Goal: Task Accomplishment & Management: Use online tool/utility

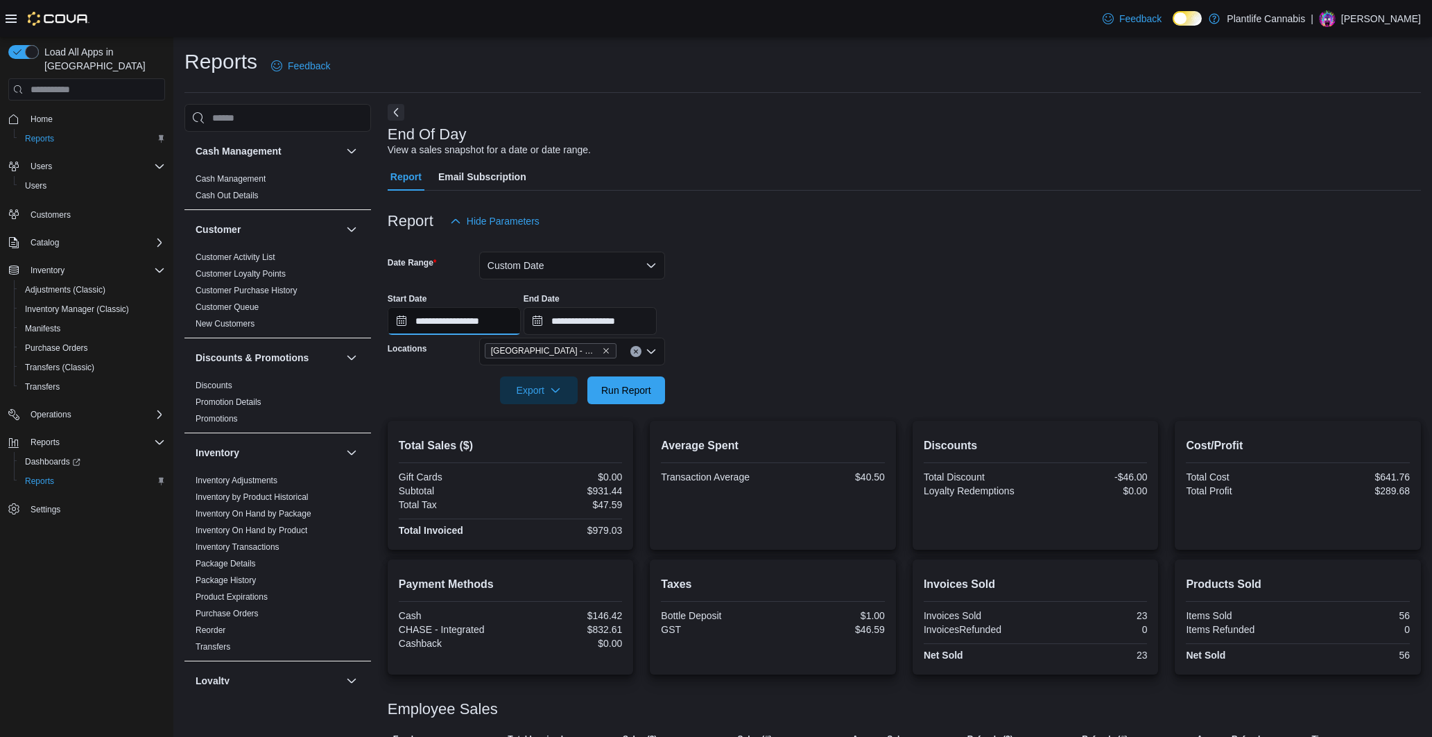
click at [478, 325] on input "**********" at bounding box center [454, 321] width 133 height 28
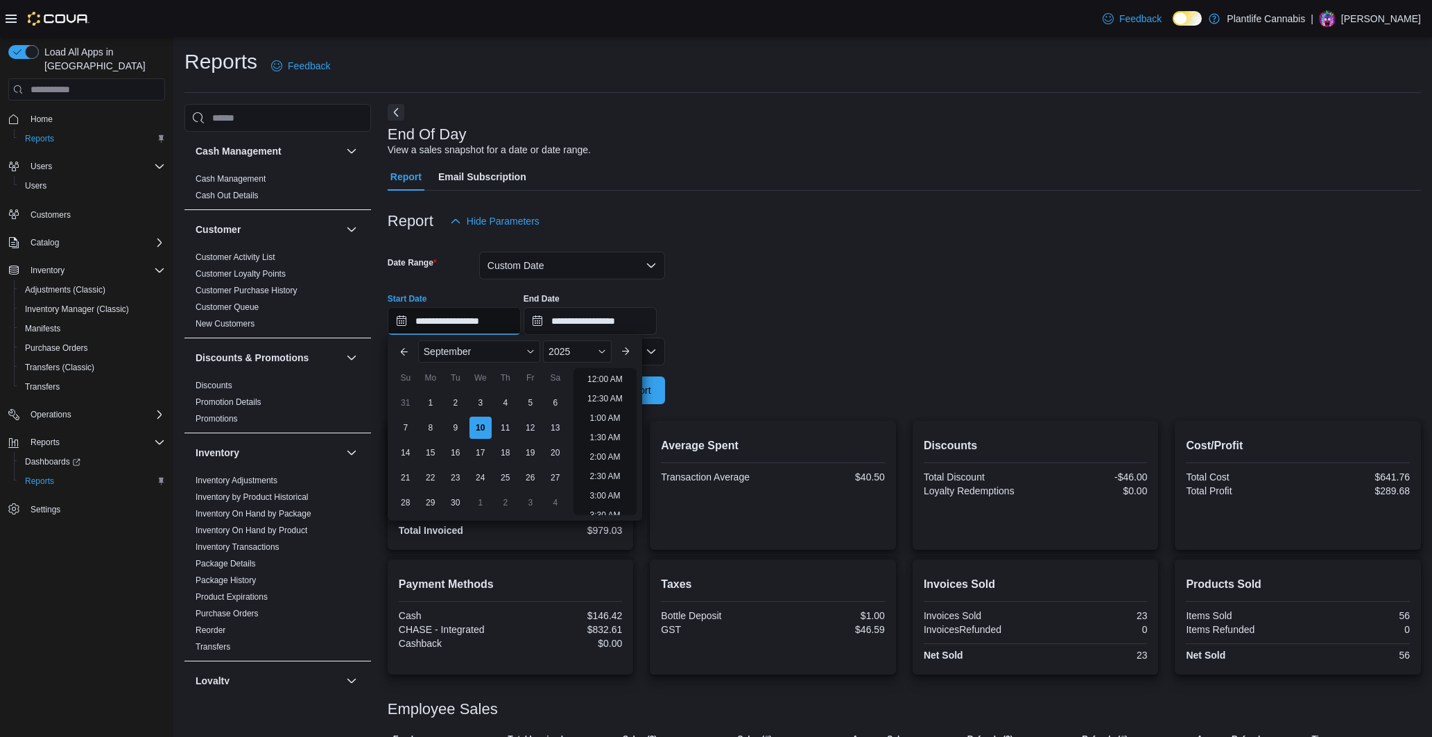
scroll to position [742, 0]
click at [596, 422] on li "8:00 PM" at bounding box center [605, 414] width 42 height 17
type input "**********"
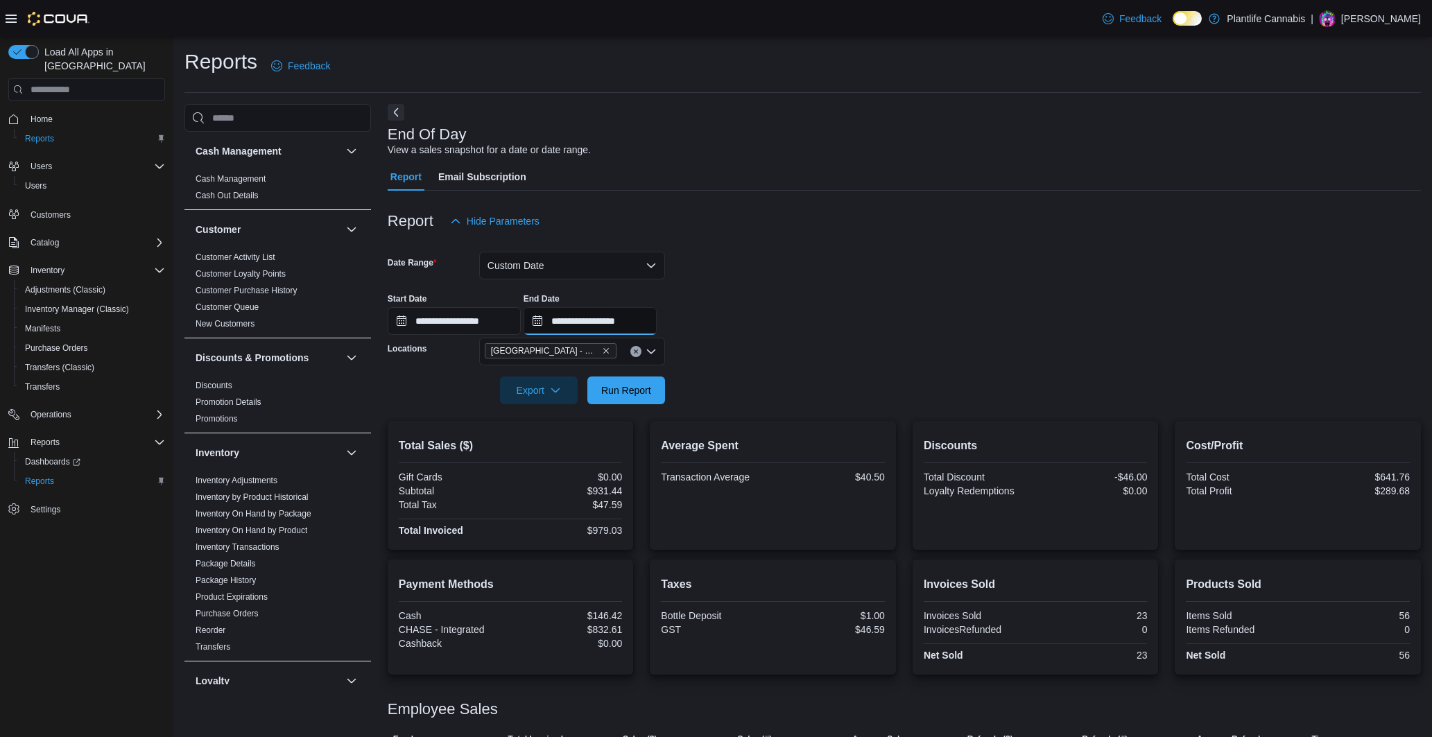
drag, startPoint x: 620, startPoint y: 318, endPoint x: 623, endPoint y: 326, distance: 8.1
click at [620, 318] on input "**********" at bounding box center [590, 321] width 133 height 28
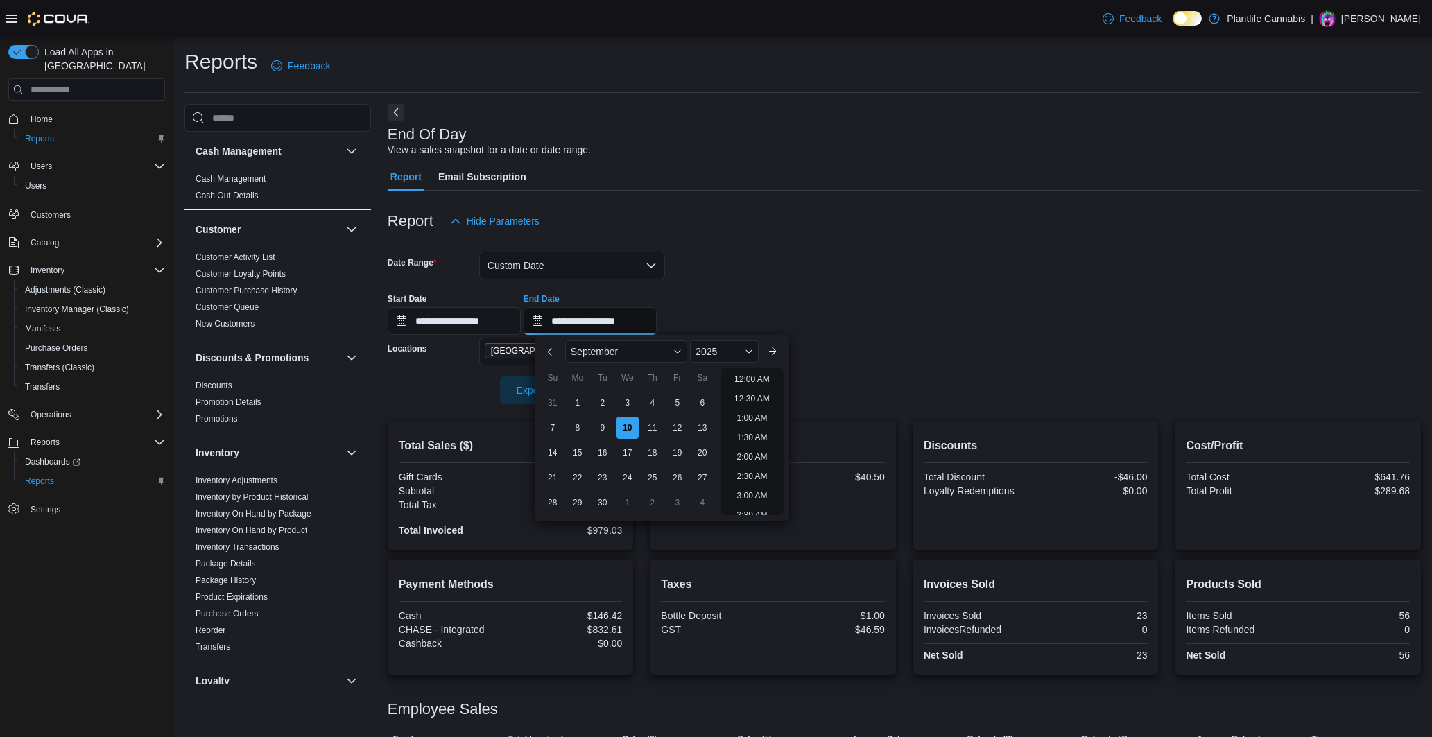
scroll to position [788, 0]
click at [753, 448] on li "10:00 PM" at bounding box center [752, 446] width 46 height 17
type input "**********"
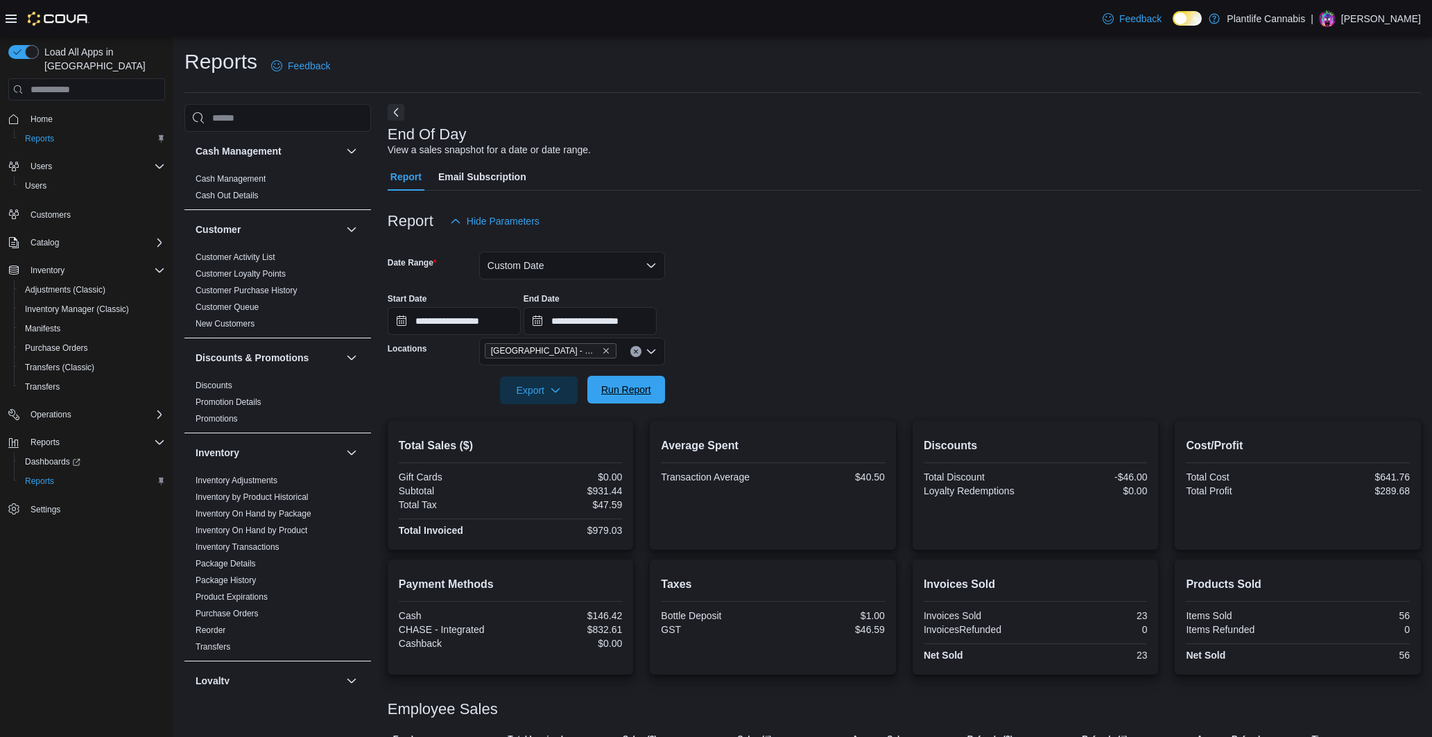
click at [631, 390] on span "Run Report" at bounding box center [626, 390] width 50 height 14
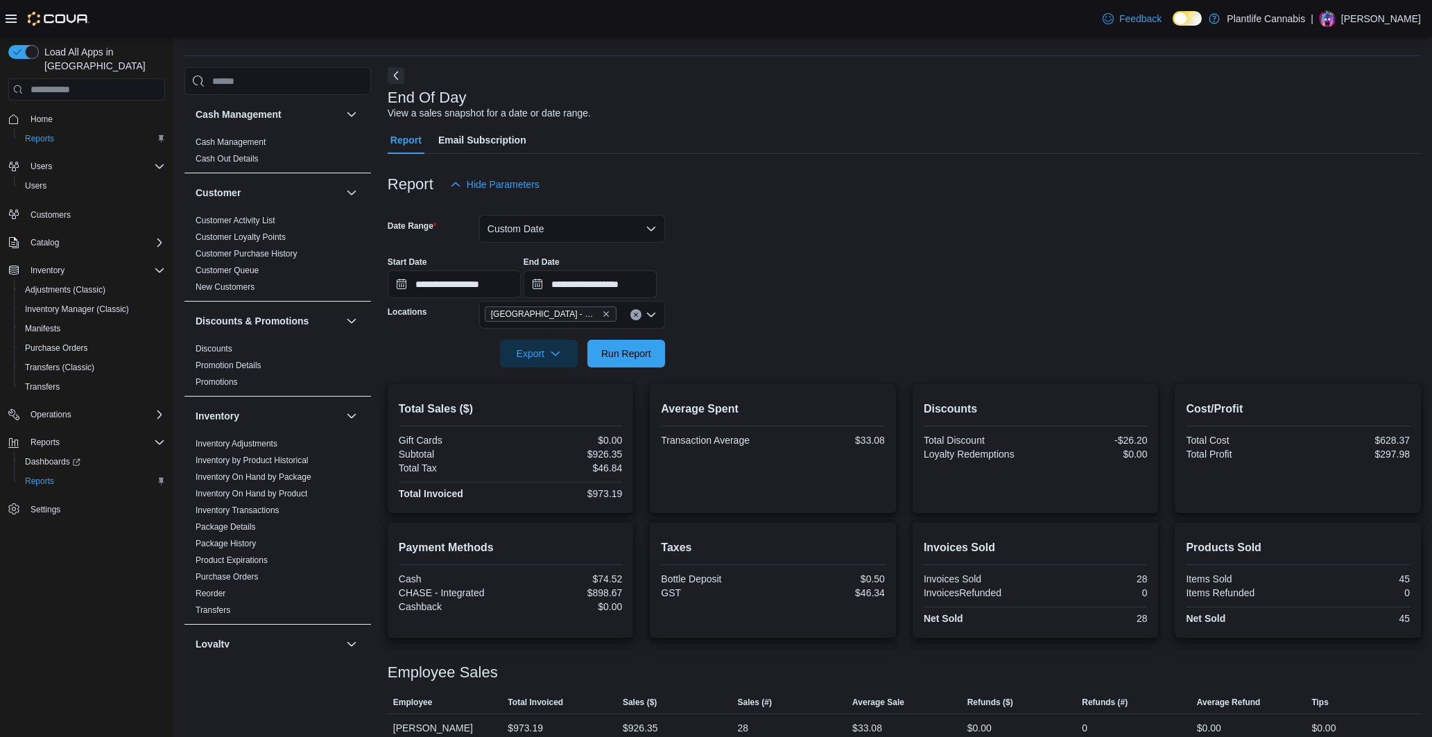
scroll to position [53, 0]
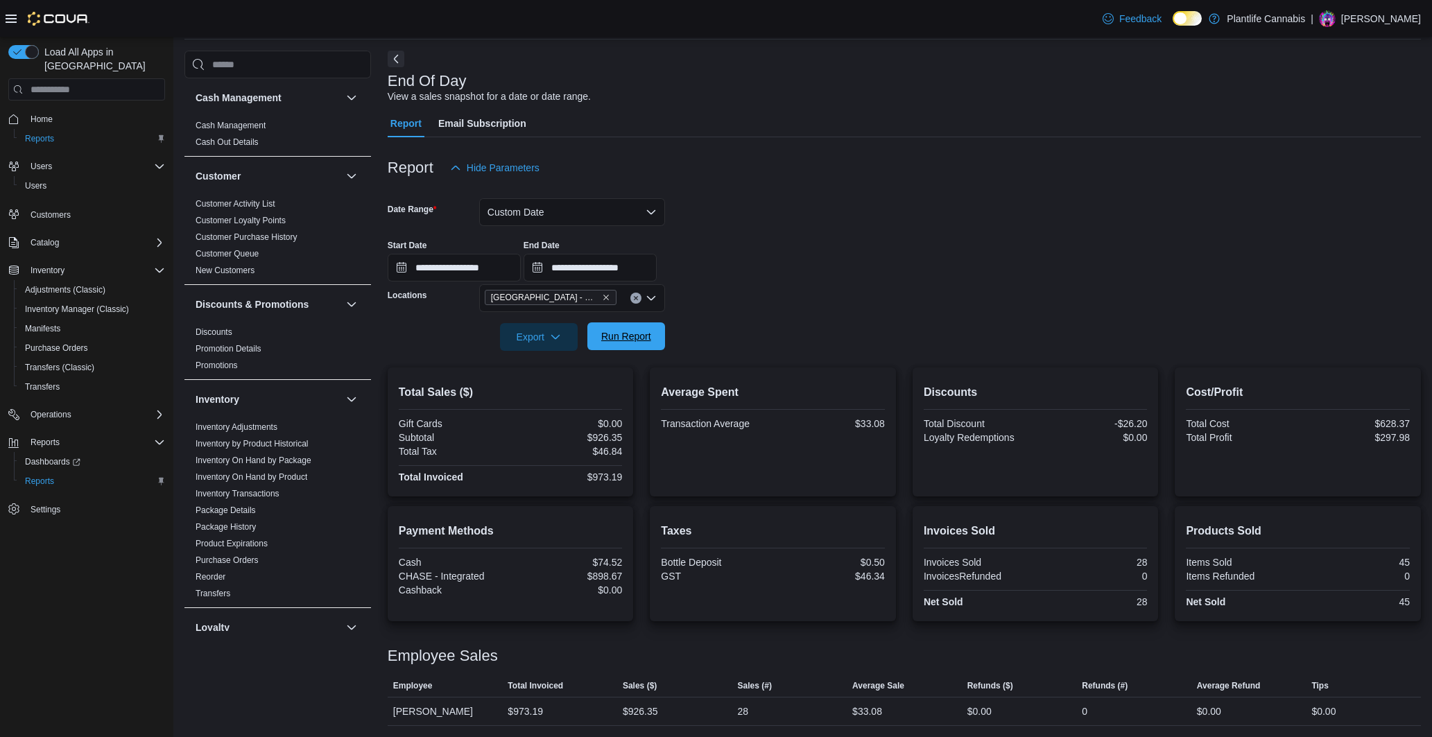
click at [640, 350] on div "Export Run Report" at bounding box center [526, 337] width 277 height 28
click at [631, 220] on button "Custom Date" at bounding box center [572, 212] width 186 height 28
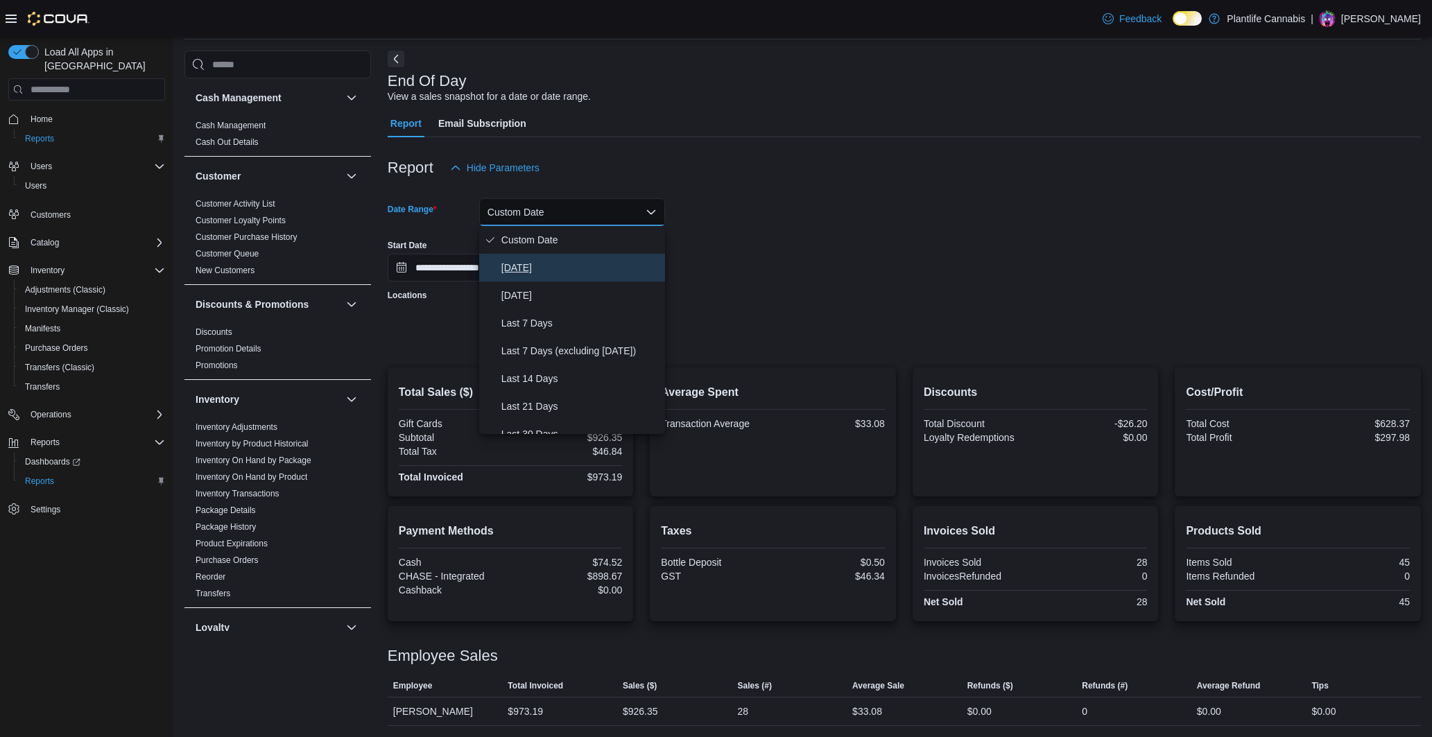
click at [583, 269] on span "[DATE]" at bounding box center [581, 267] width 158 height 17
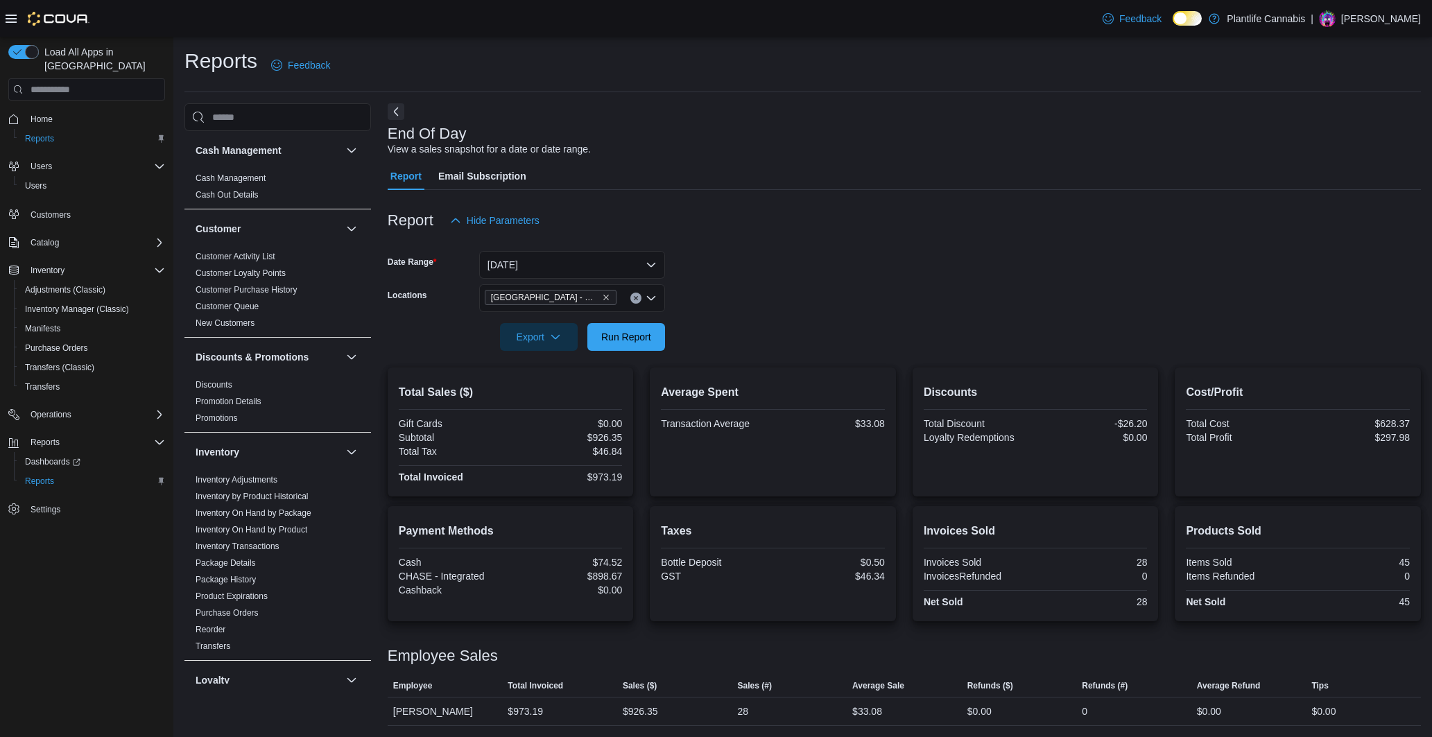
scroll to position [1, 0]
click at [622, 342] on span "Run Report" at bounding box center [626, 337] width 50 height 14
click at [601, 440] on div "$4,959.44" at bounding box center [567, 437] width 109 height 11
copy div "4,959.44"
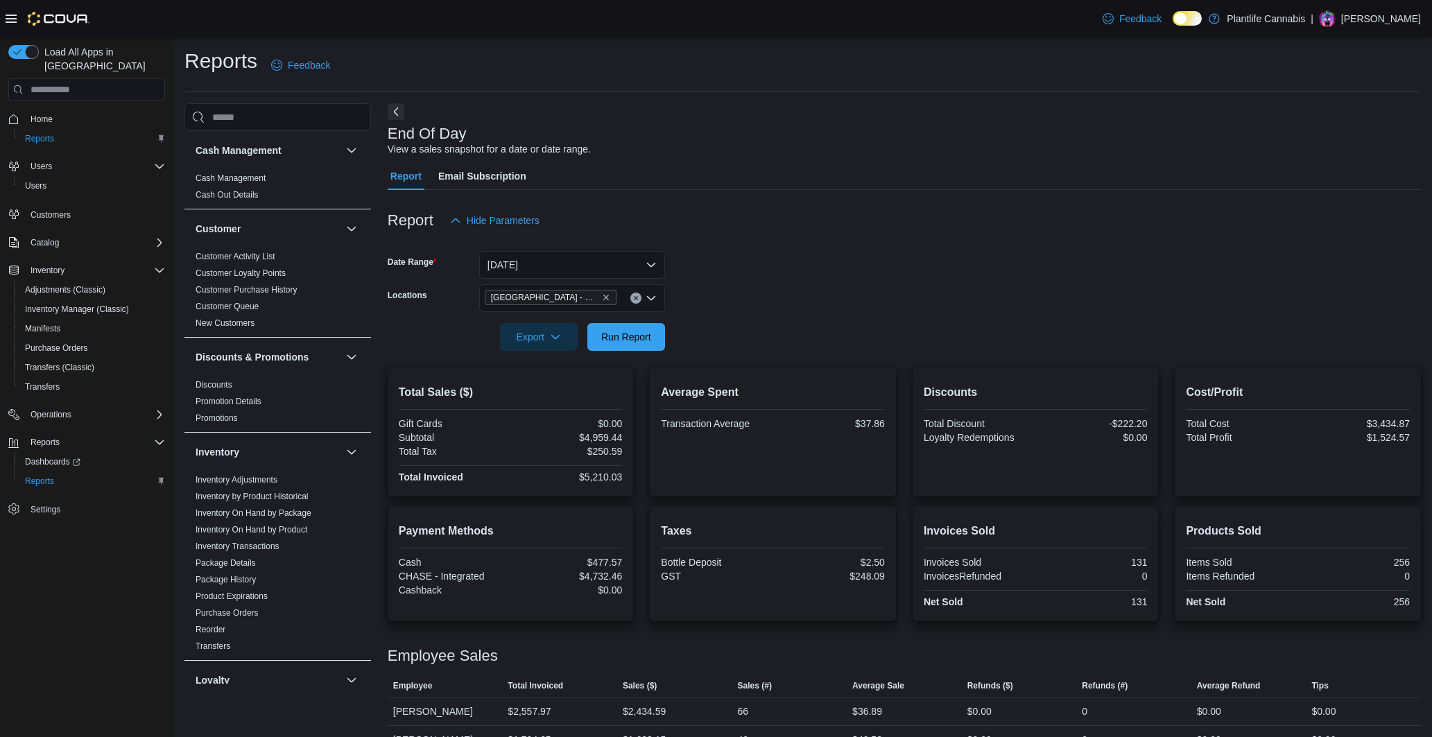
click at [644, 714] on div "$2,434.59" at bounding box center [644, 711] width 43 height 17
copy div "2,434.59"
click at [628, 338] on span "Run Report" at bounding box center [626, 337] width 50 height 14
click at [601, 435] on div "$4,959.44" at bounding box center [567, 437] width 109 height 11
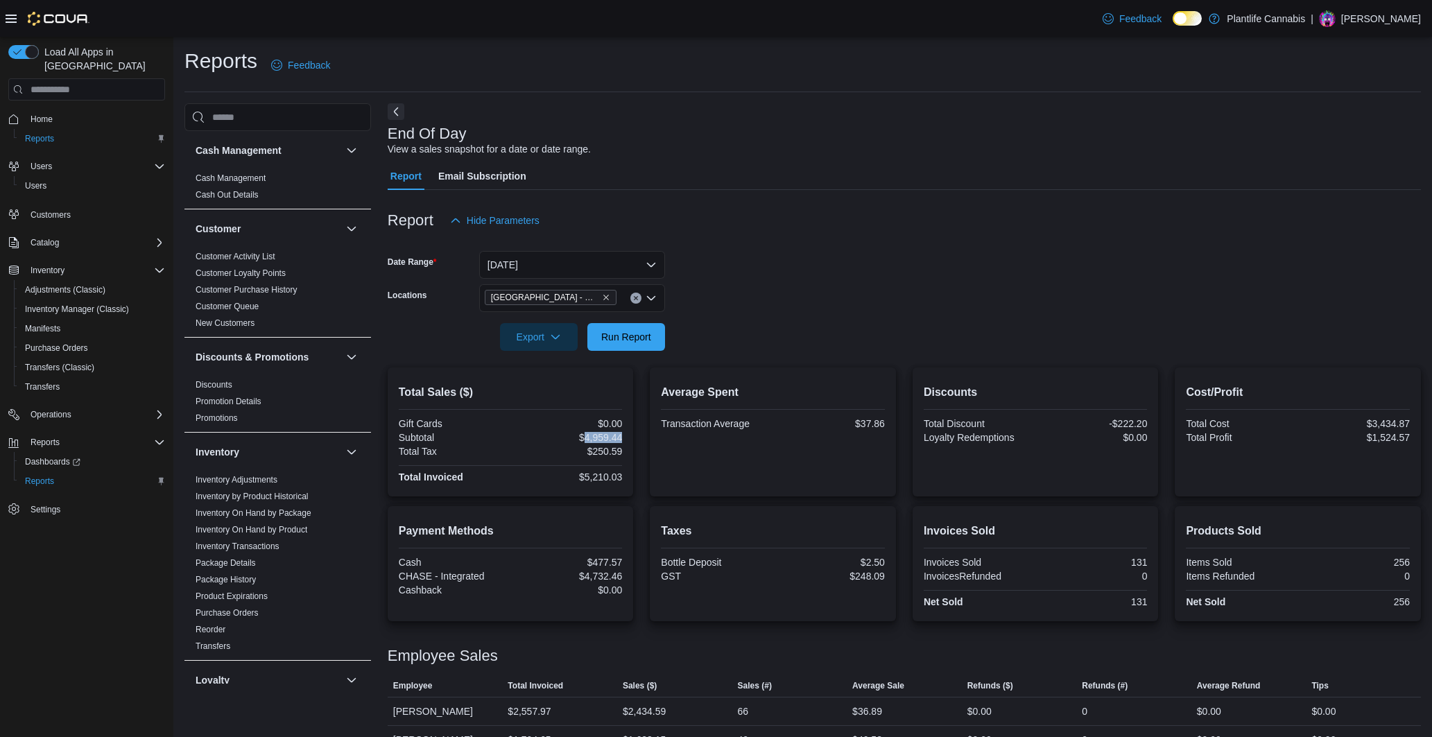
click at [601, 435] on div "$4,959.44" at bounding box center [567, 437] width 109 height 11
copy div "4,959.44"
click at [611, 476] on div "$5,210.03" at bounding box center [567, 477] width 109 height 11
copy div "5,210.03"
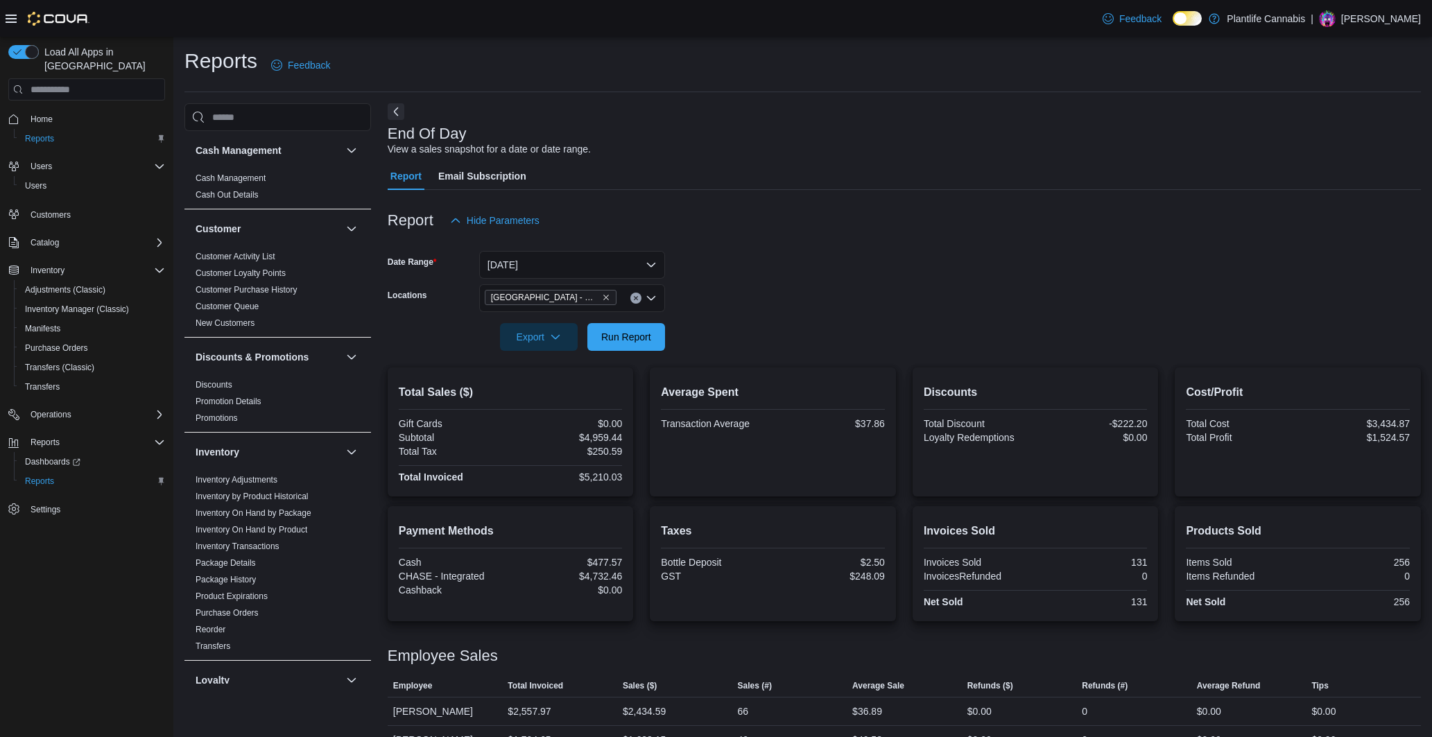
click at [606, 581] on div "$4,732.46" at bounding box center [567, 576] width 109 height 11
copy div "4,732.46"
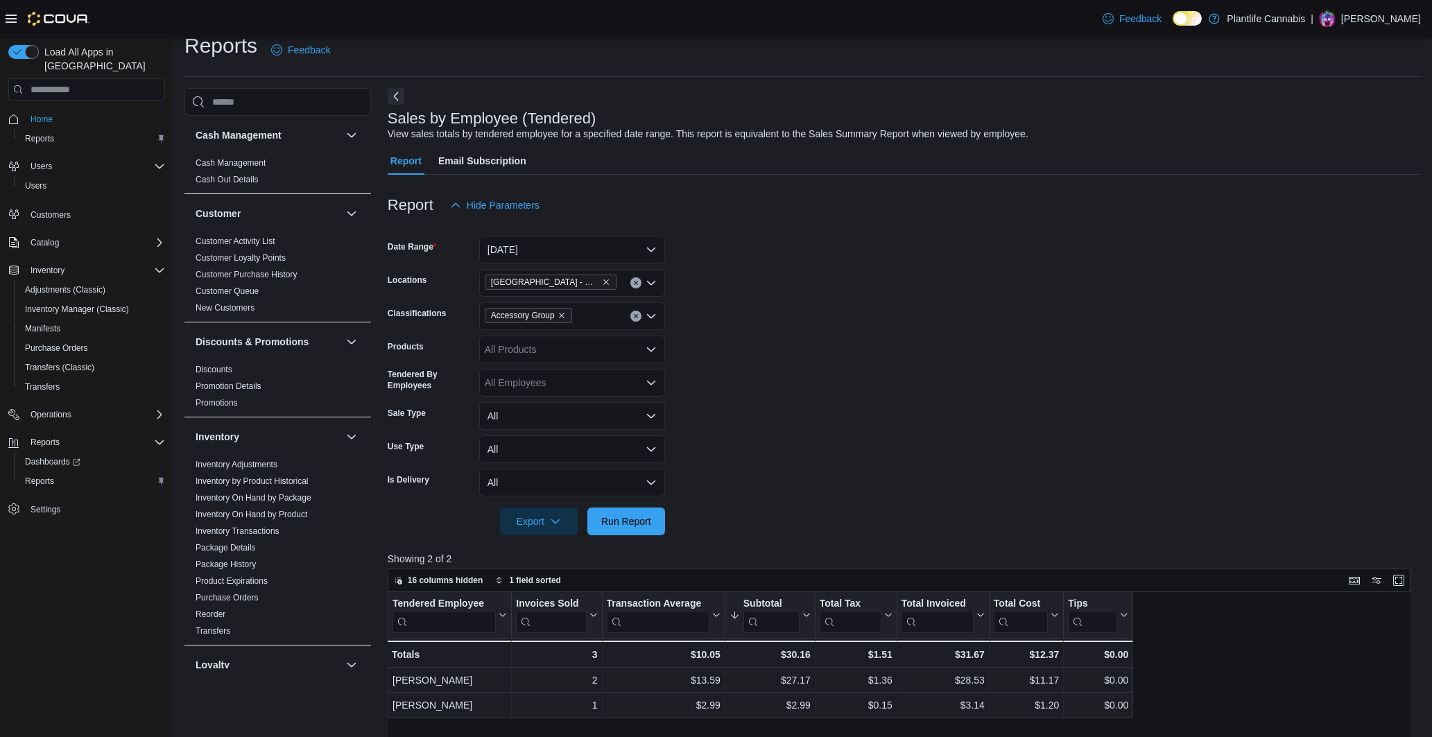
scroll to position [627, 0]
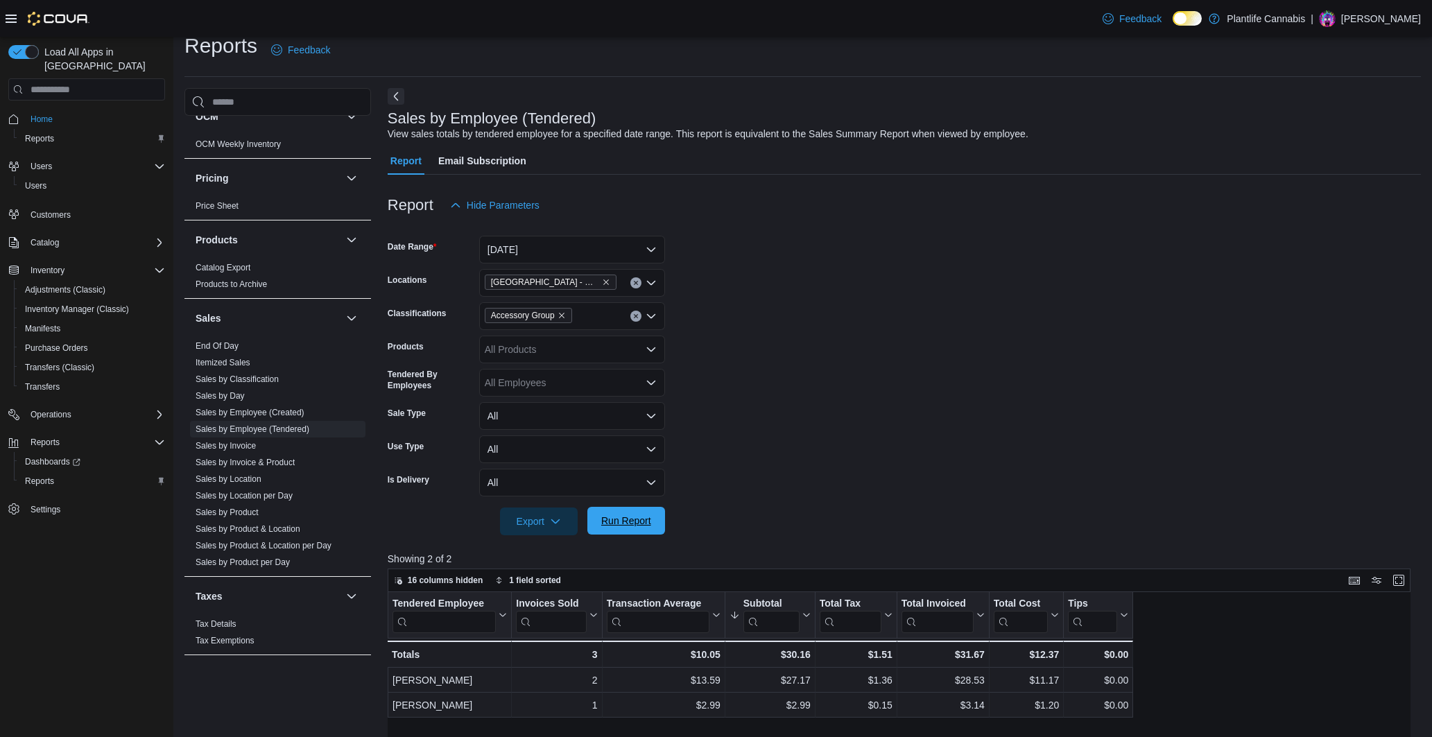
click at [610, 530] on span "Run Report" at bounding box center [626, 521] width 61 height 28
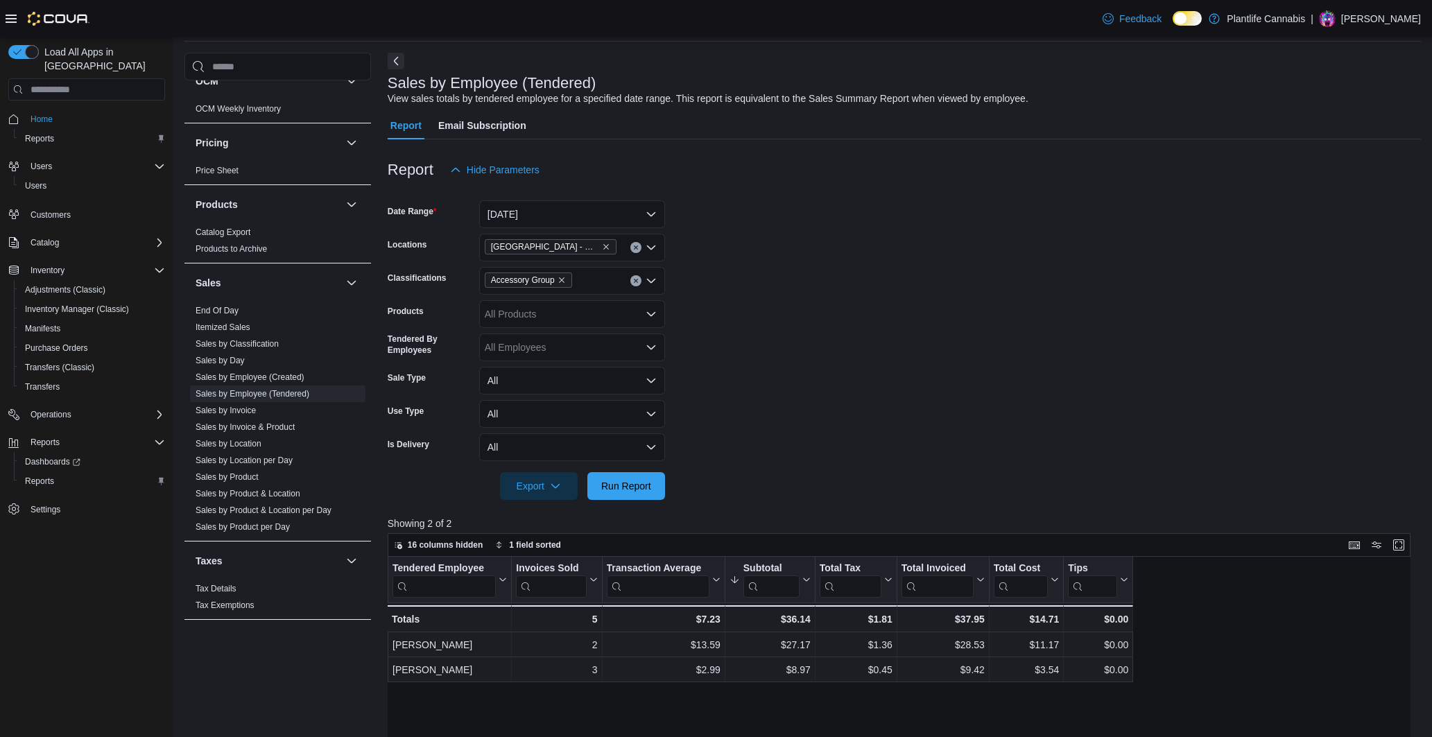
scroll to position [0, 0]
